Goal: Navigation & Orientation: Find specific page/section

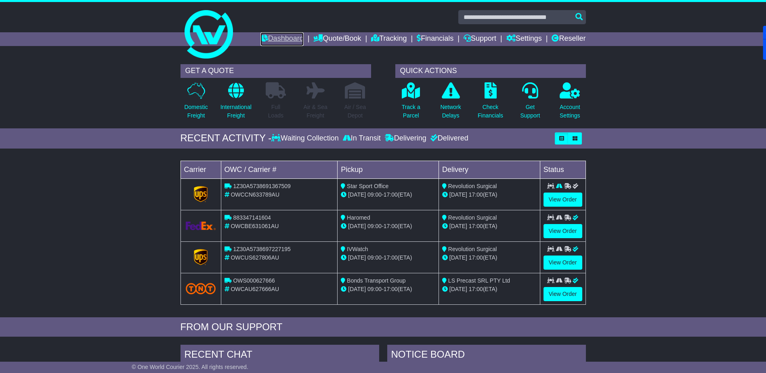
click at [288, 40] on link "Dashboard" at bounding box center [281, 39] width 43 height 14
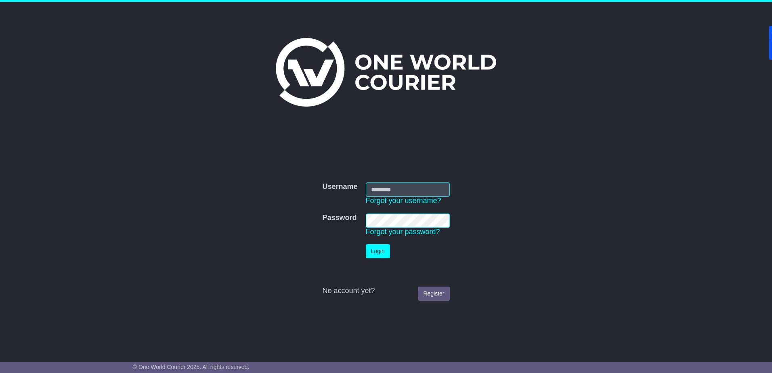
type input "**********"
click at [385, 247] on button "Login" at bounding box center [378, 251] width 24 height 14
